Goal: Information Seeking & Learning: Learn about a topic

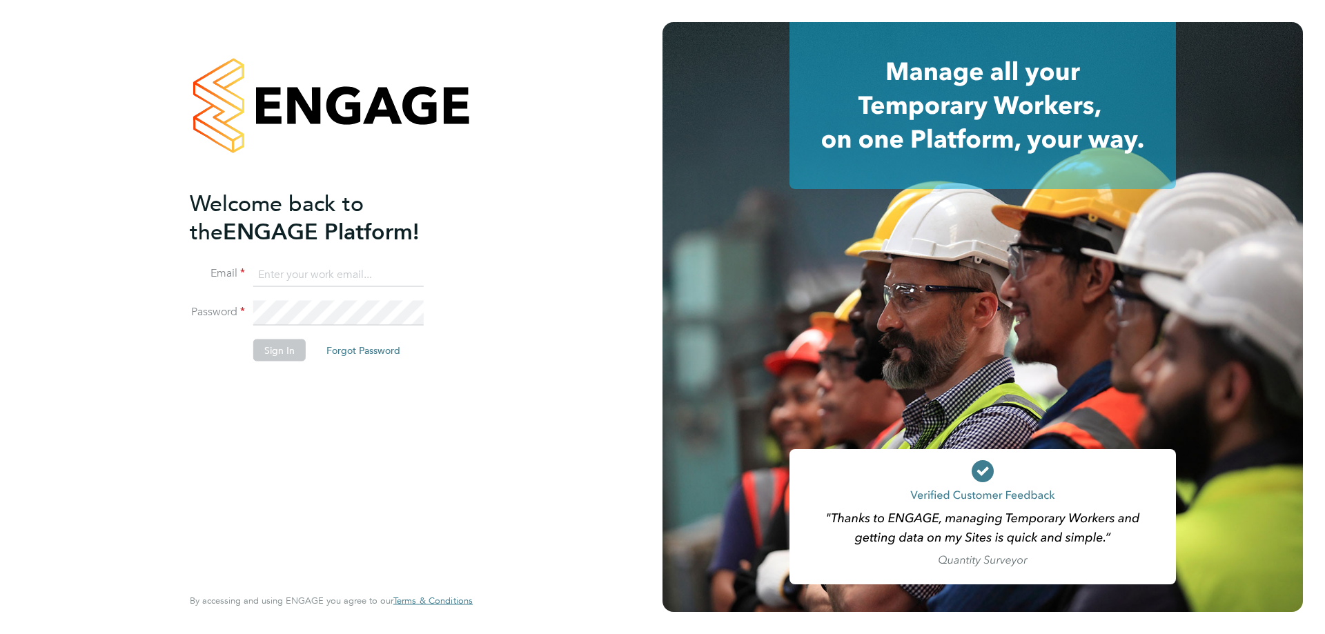
type input "rclarke@frlondon.co.uk"
click at [299, 347] on button "Sign In" at bounding box center [279, 351] width 52 height 22
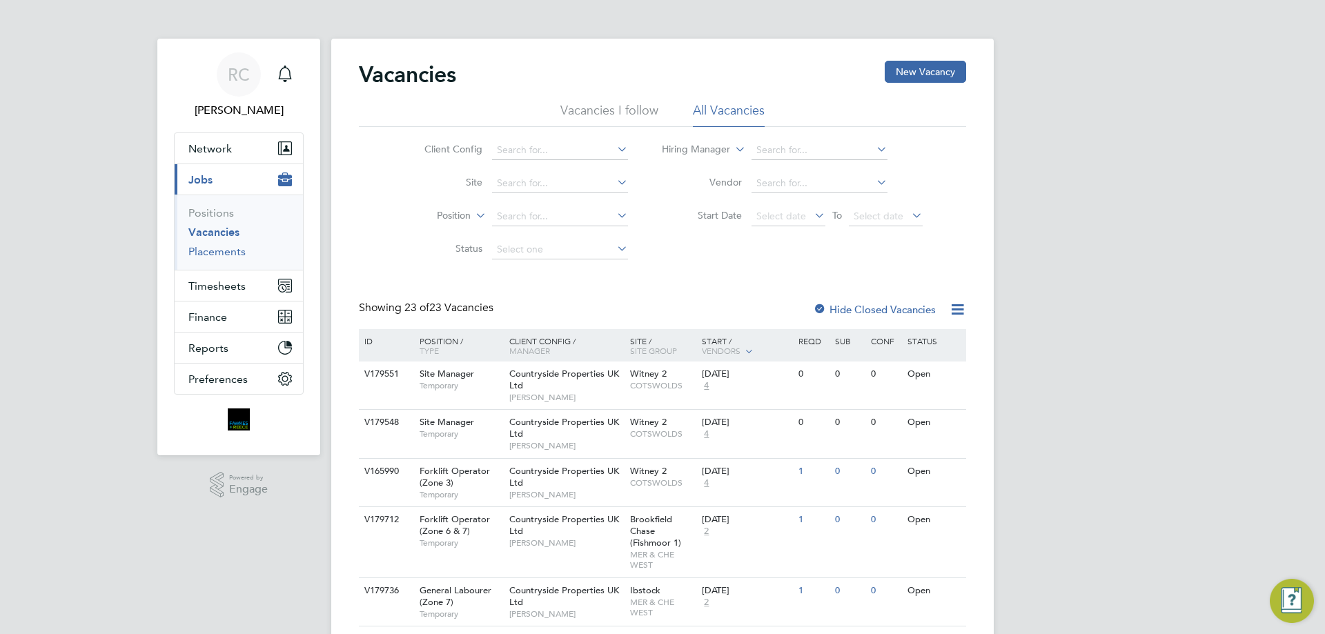
click at [235, 253] on link "Placements" at bounding box center [216, 251] width 57 height 13
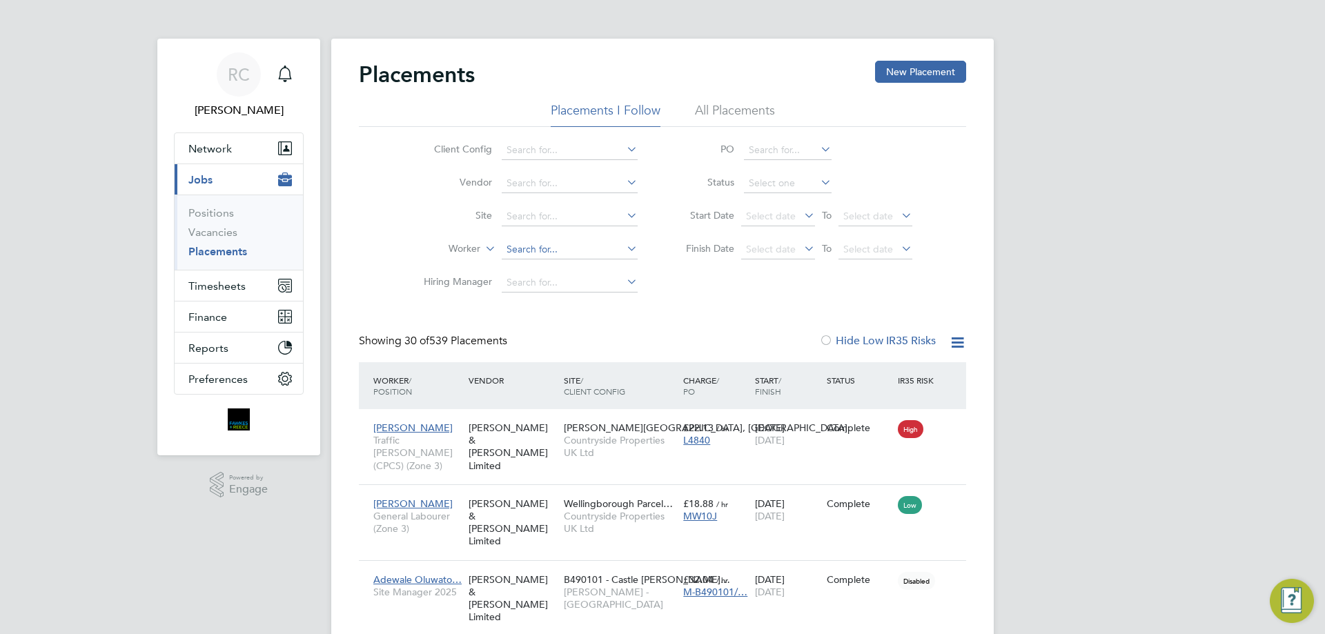
click at [541, 243] on input at bounding box center [570, 249] width 136 height 19
click at [569, 272] on li "Luke Wa de" at bounding box center [569, 268] width 137 height 19
type input "[PERSON_NAME]"
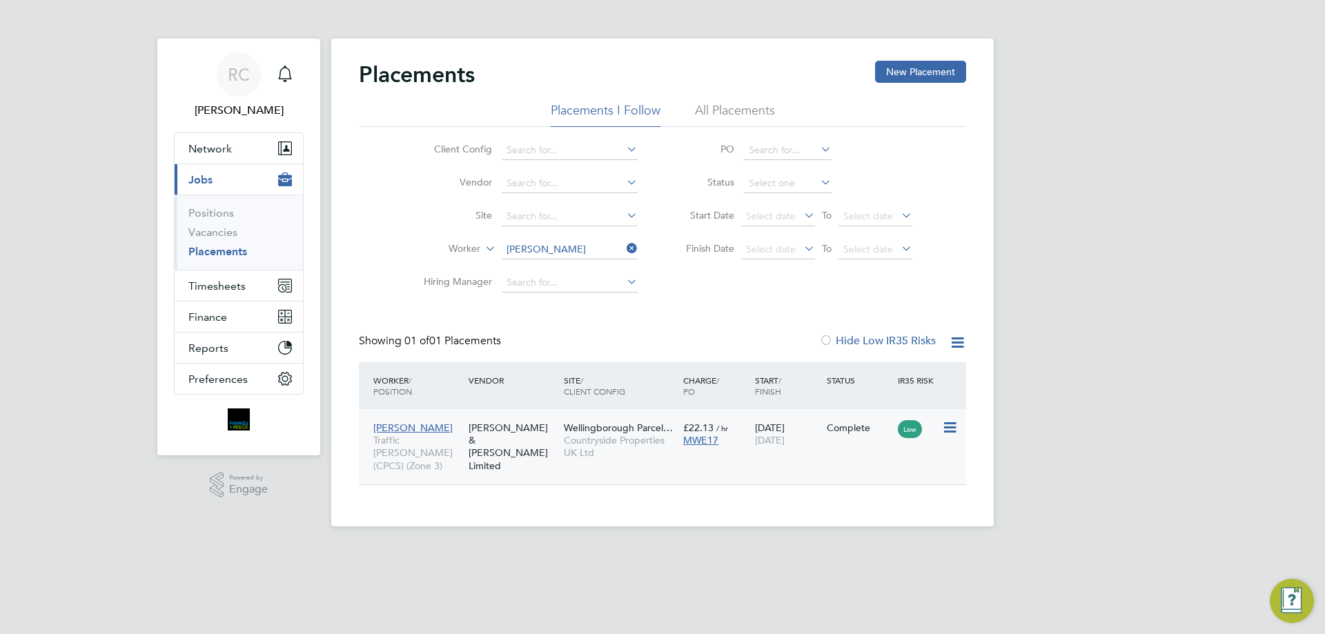
click at [599, 445] on span "Countryside Properties UK Ltd" at bounding box center [620, 446] width 113 height 25
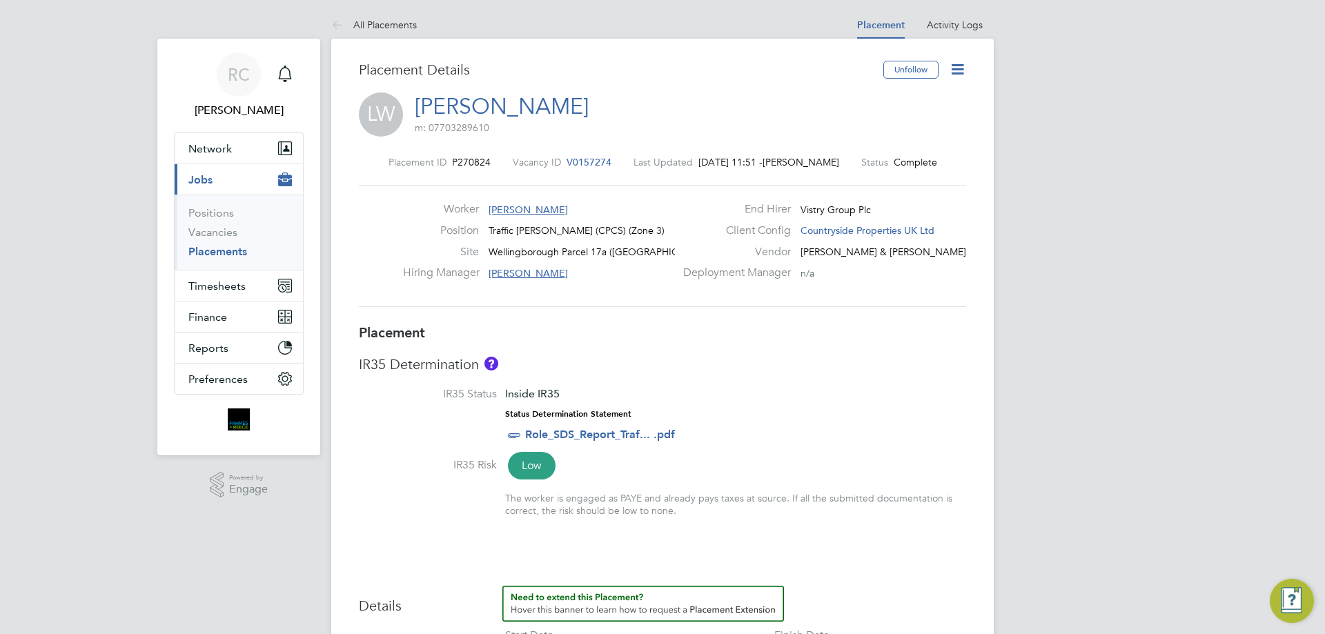
click at [598, 164] on span "V0157274" at bounding box center [589, 162] width 45 height 12
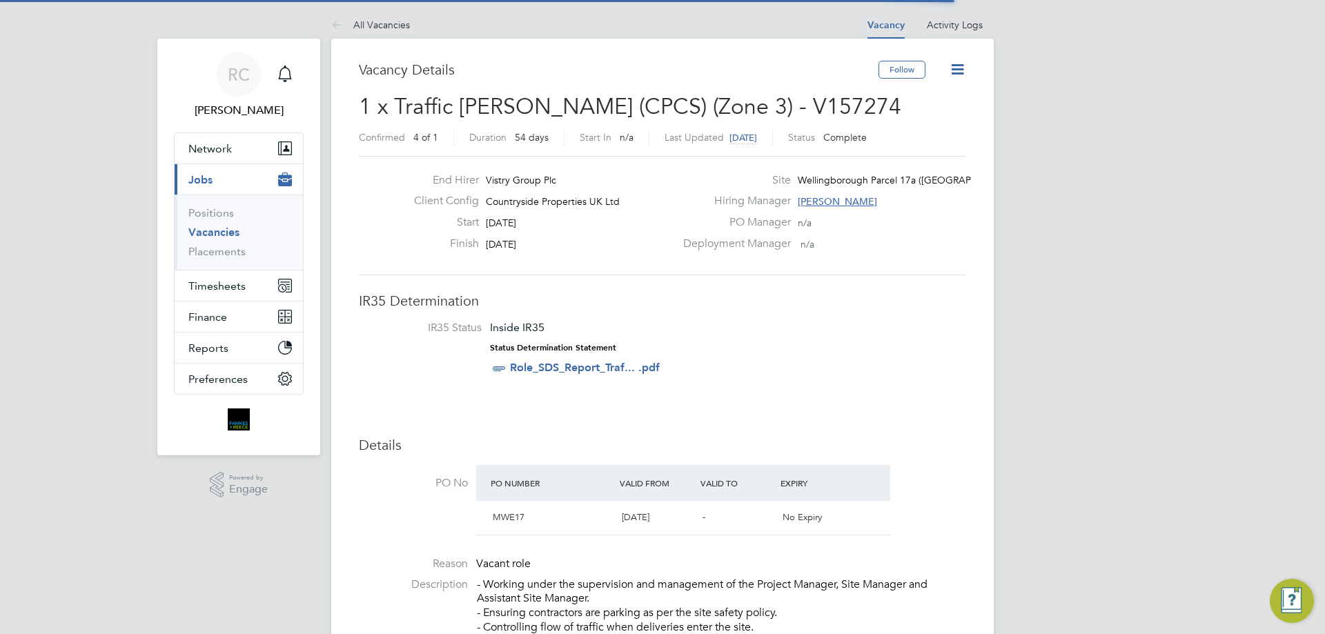
scroll to position [7, 7]
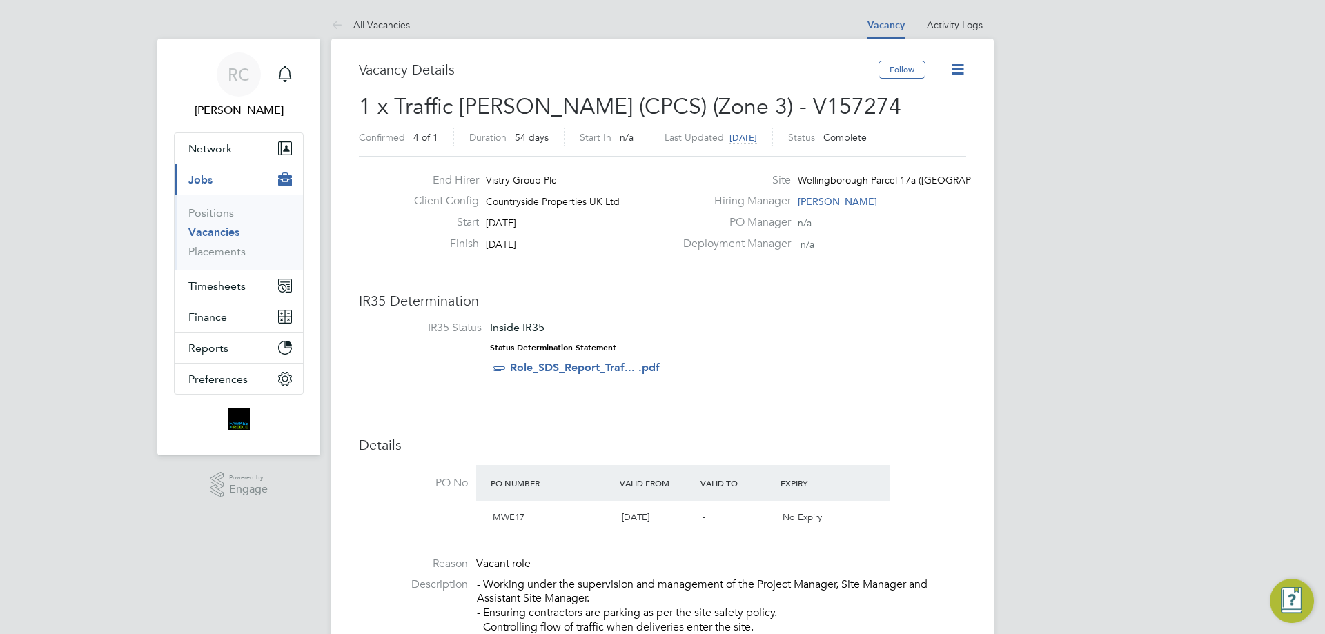
click at [961, 69] on icon at bounding box center [957, 69] width 17 height 17
click at [821, 99] on h2 "1 x Traffic [PERSON_NAME] (CPCS) (Zone 3) - V157274 Confirmed 4 of 1 Duration 5…" at bounding box center [662, 121] width 607 height 58
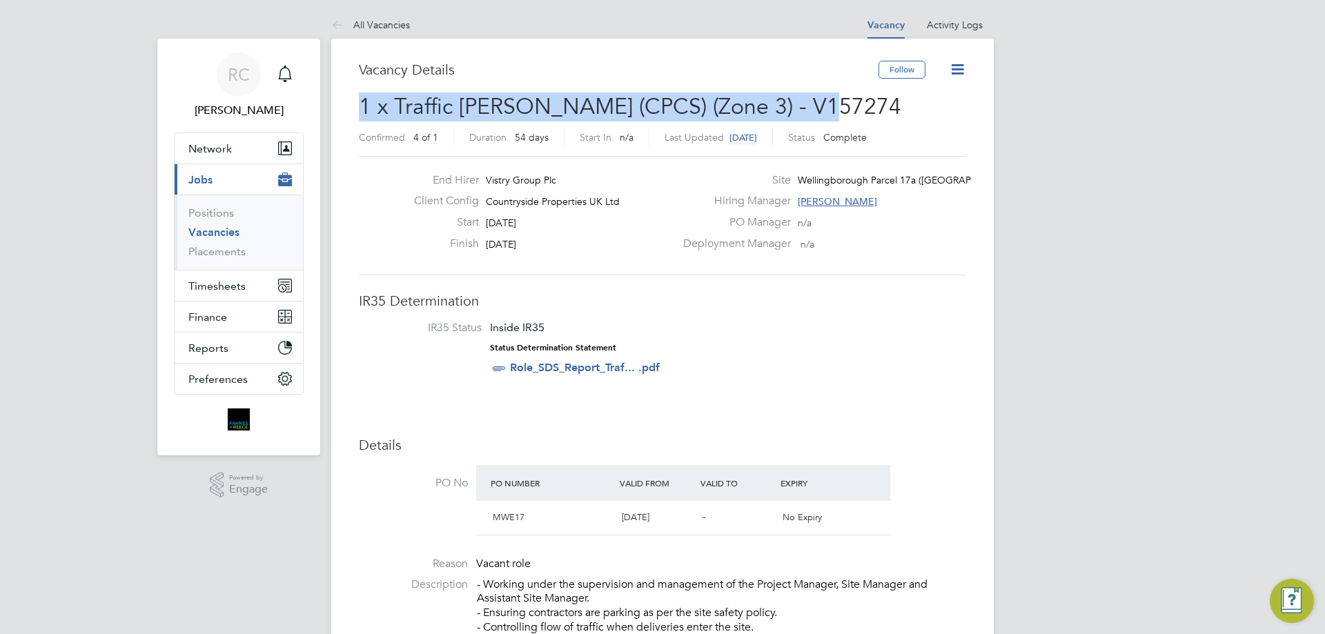
drag, startPoint x: 814, startPoint y: 108, endPoint x: 406, endPoint y: 115, distance: 408.0
copy span "1 x Traffic [PERSON_NAME] (CPCS) (Zone 3) - V157274"
click at [231, 255] on link "Placements" at bounding box center [216, 251] width 57 height 13
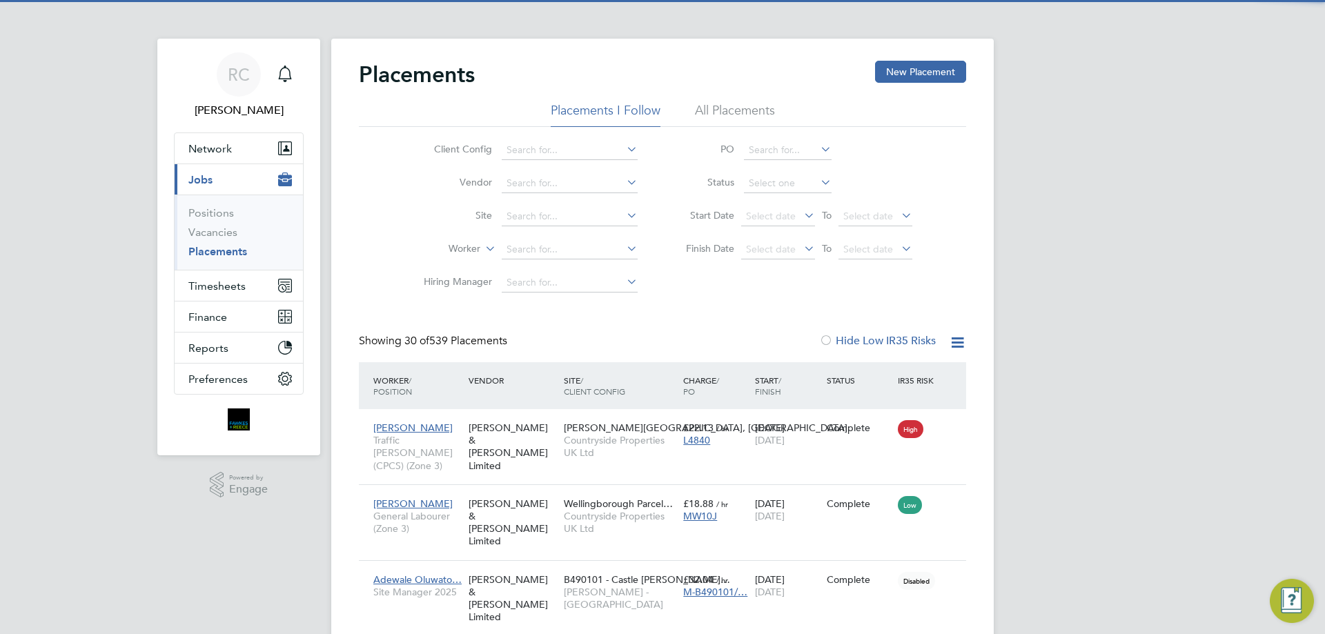
scroll to position [52, 120]
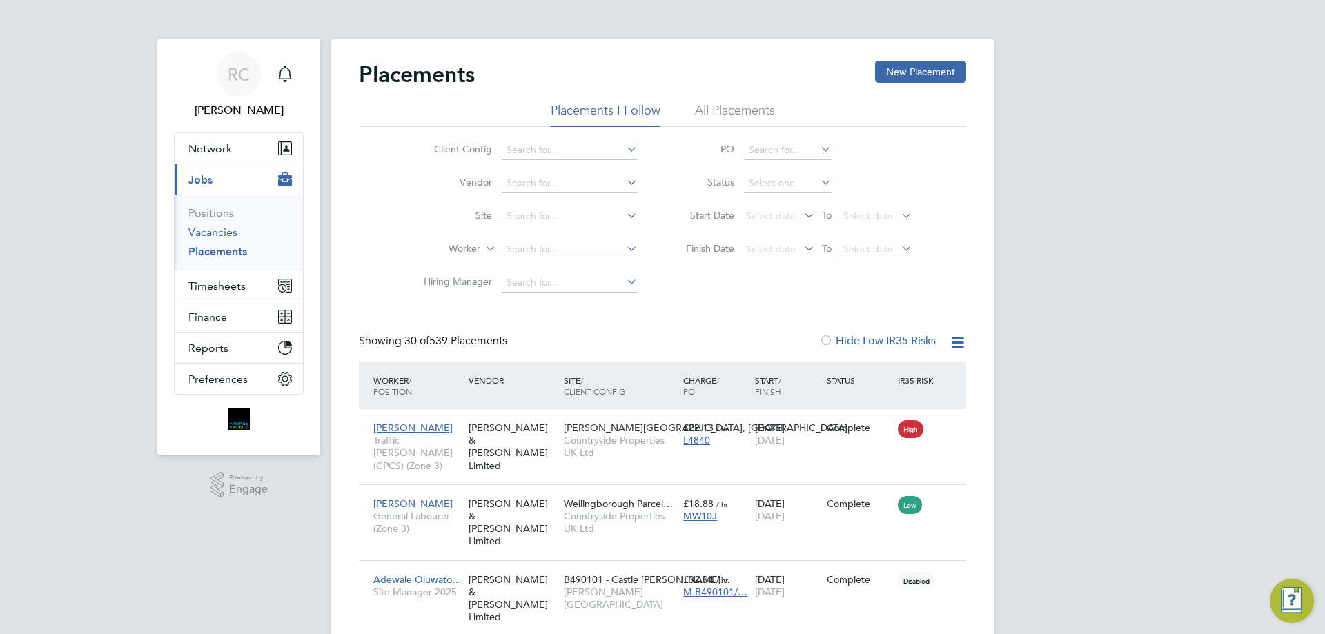
click at [228, 233] on link "Vacancies" at bounding box center [212, 232] width 49 height 13
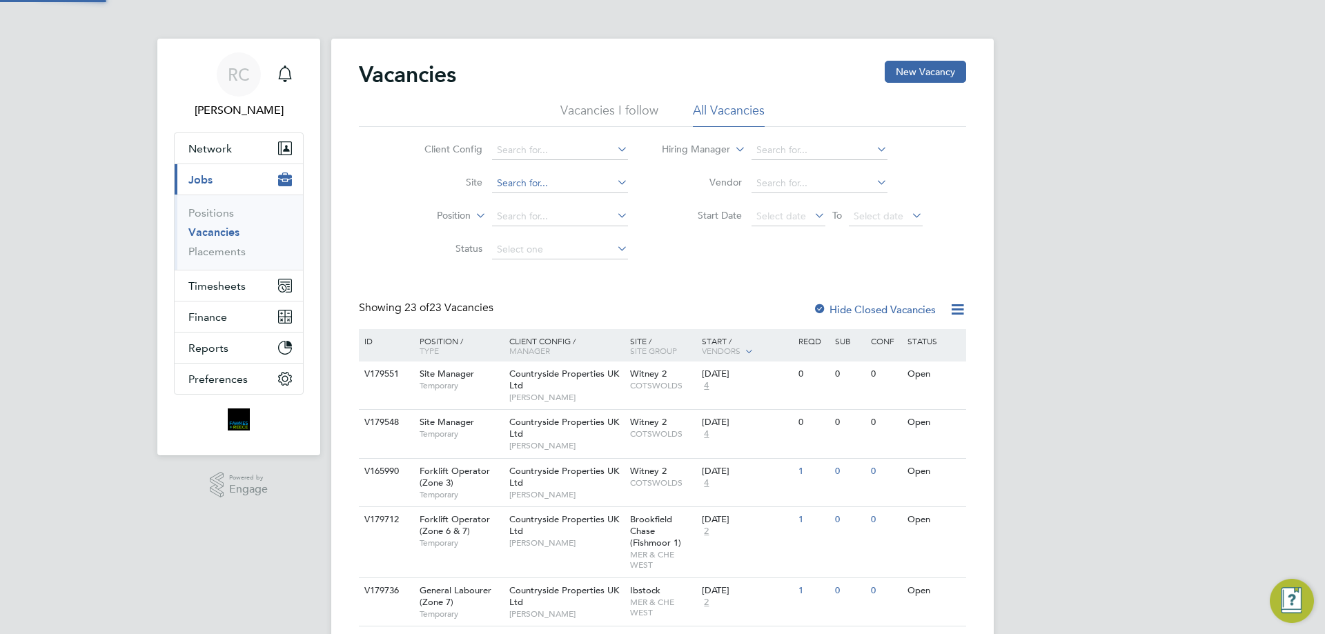
click at [565, 184] on input at bounding box center [560, 183] width 136 height 19
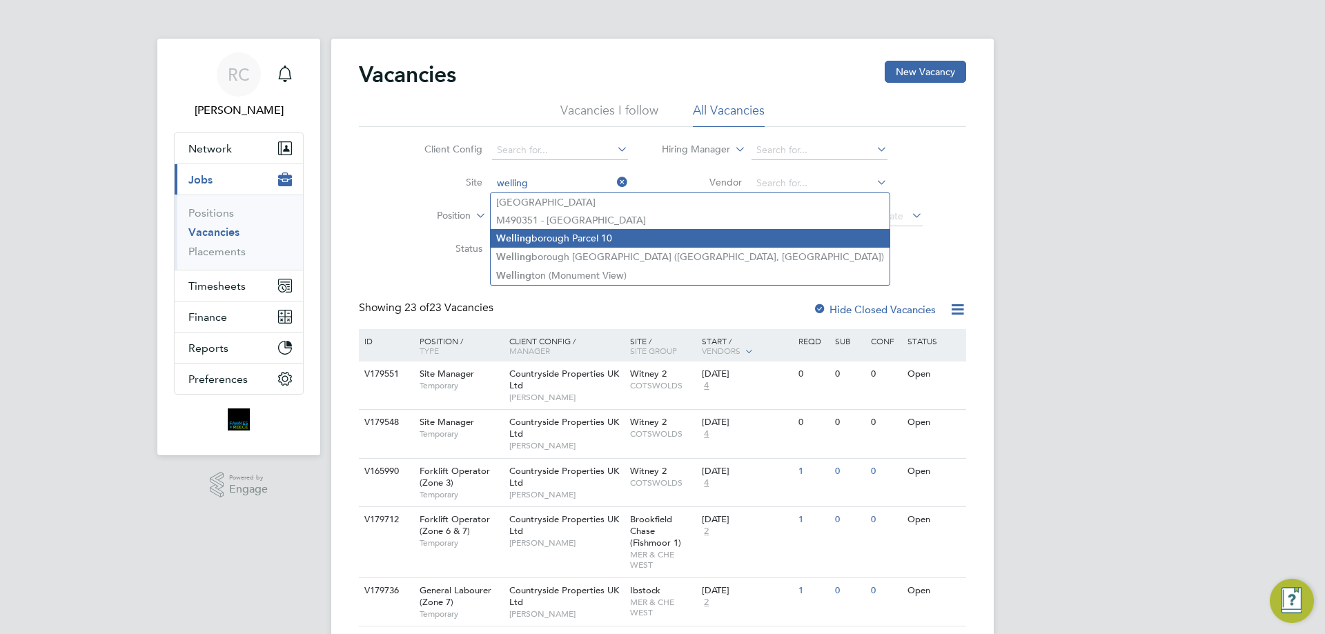
click at [589, 241] on li "Welling borough Parcel 10" at bounding box center [690, 238] width 399 height 19
type input "Wellingborough Parcel 10"
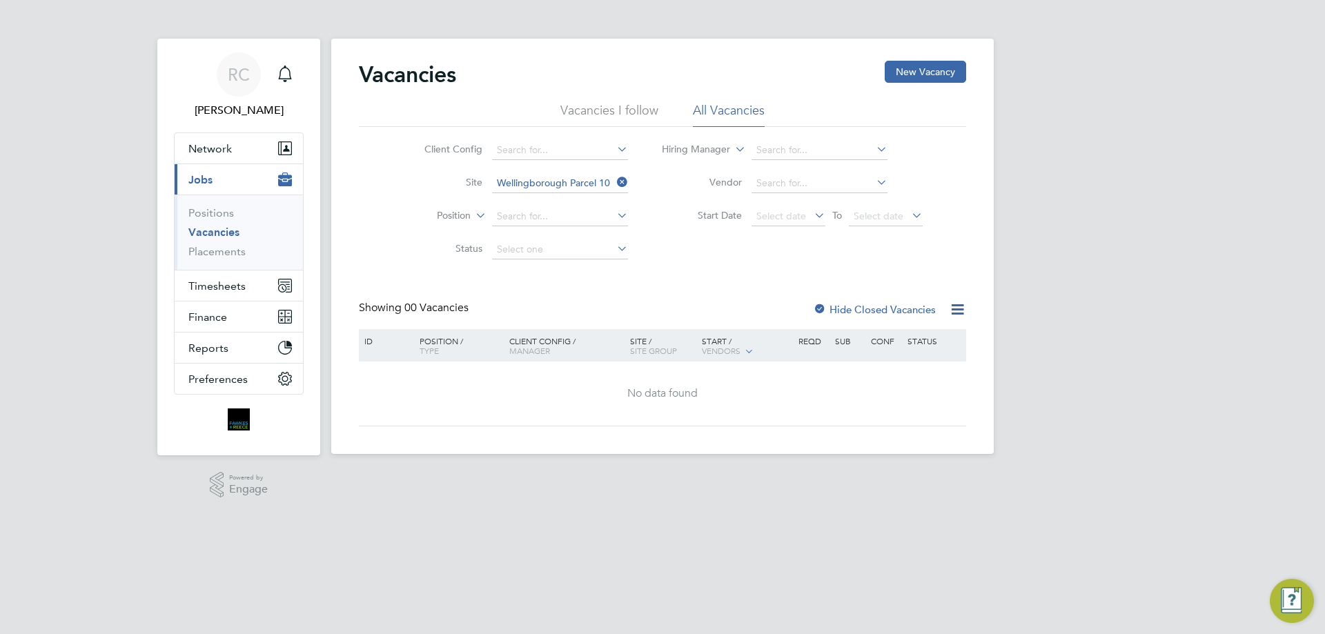
click at [923, 308] on label "Hide Closed Vacancies" at bounding box center [874, 309] width 123 height 13
